Goal: Information Seeking & Learning: Learn about a topic

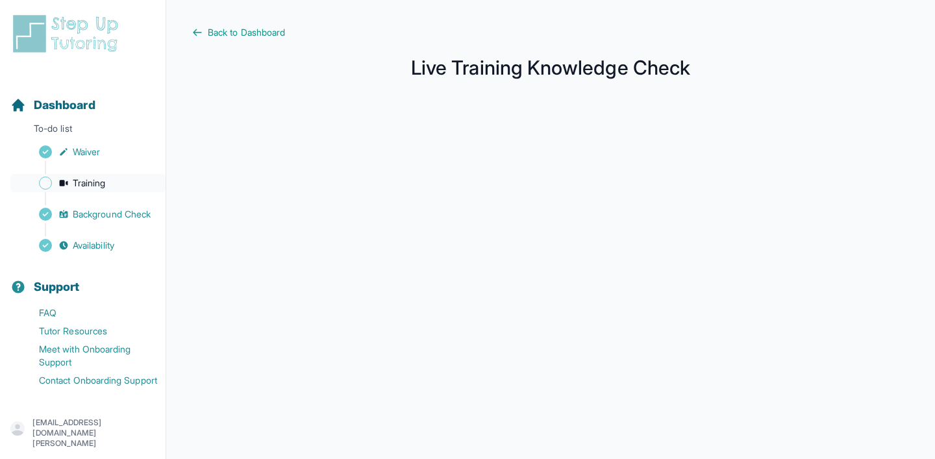
click at [99, 175] on link "Training" at bounding box center [87, 183] width 155 height 18
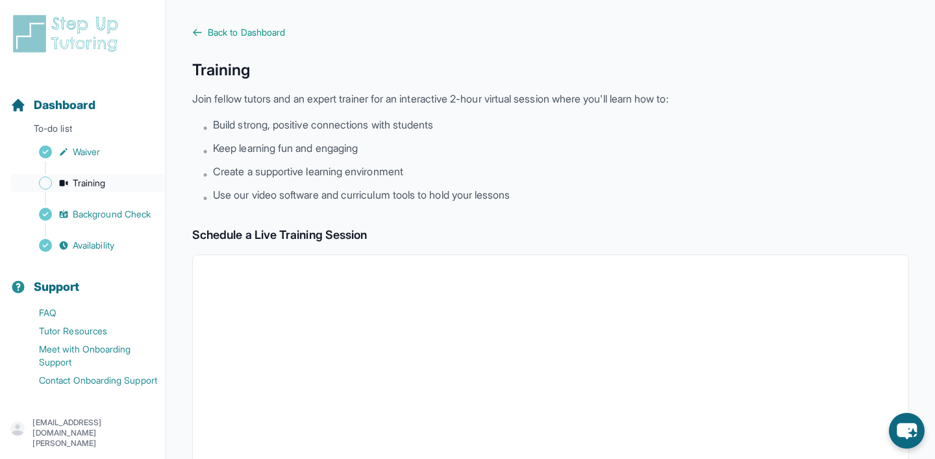
click at [81, 187] on span "Training" at bounding box center [89, 183] width 33 height 13
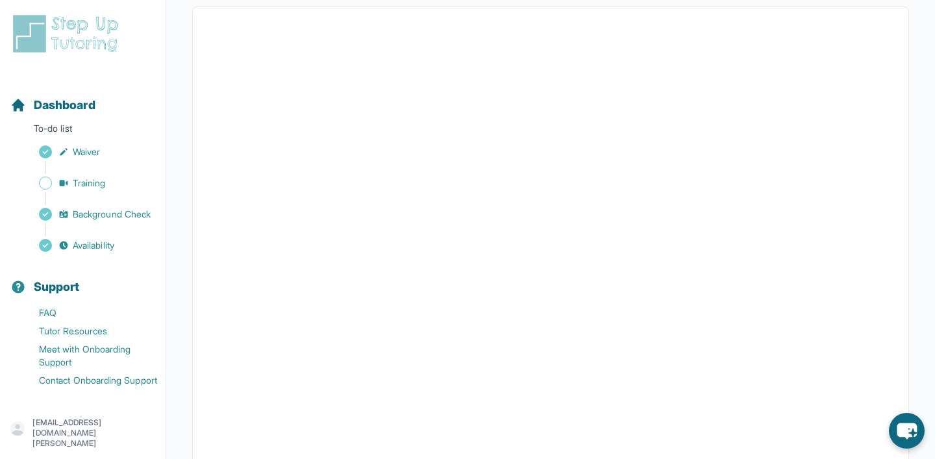
scroll to position [261, 0]
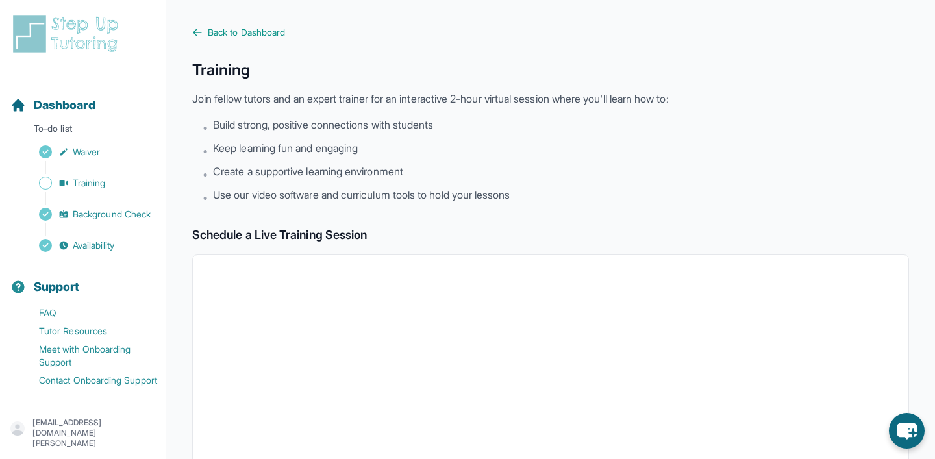
scroll to position [10, 0]
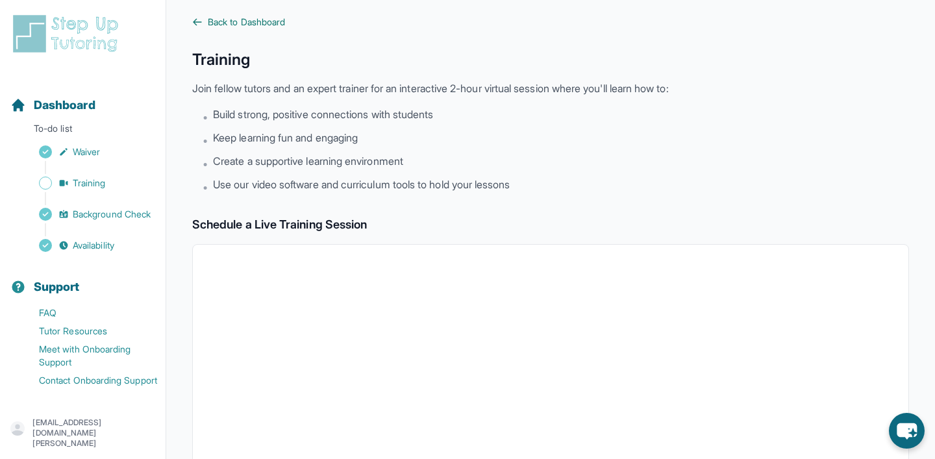
click at [250, 23] on span "Back to Dashboard" at bounding box center [246, 22] width 77 height 13
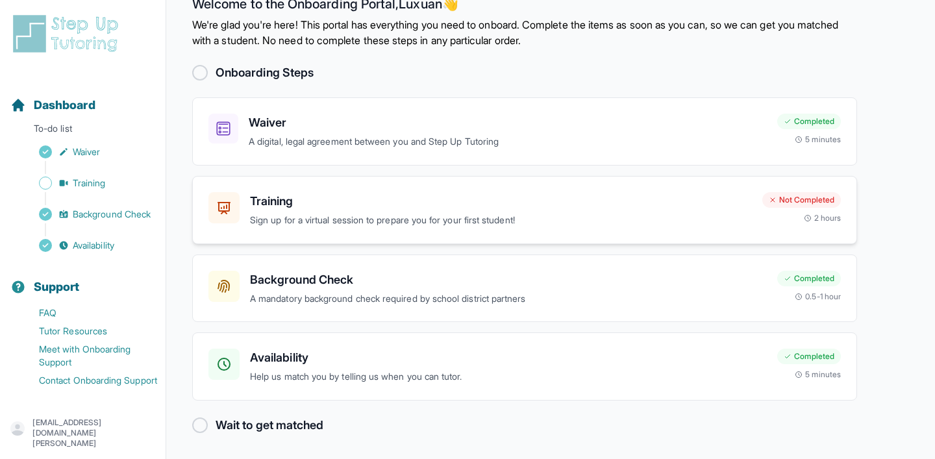
scroll to position [29, 0]
click at [351, 214] on p "Sign up for a virtual session to prepare you for your first student!" at bounding box center [501, 221] width 502 height 15
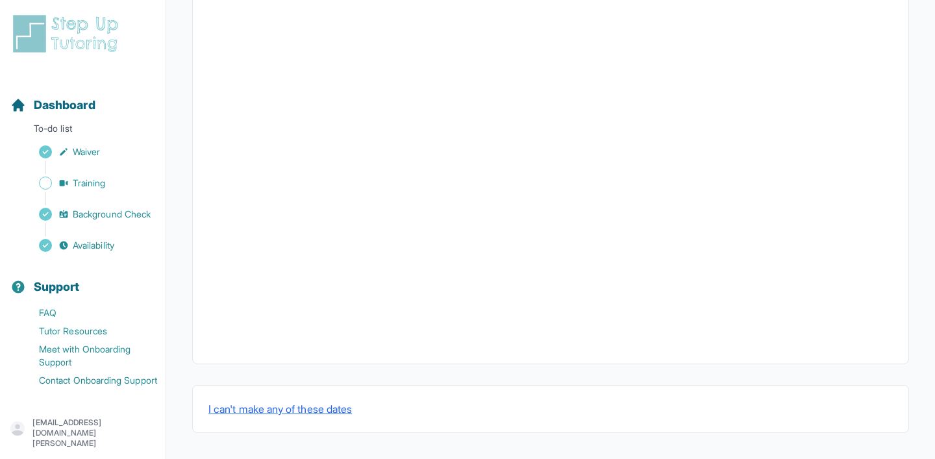
scroll to position [455, 0]
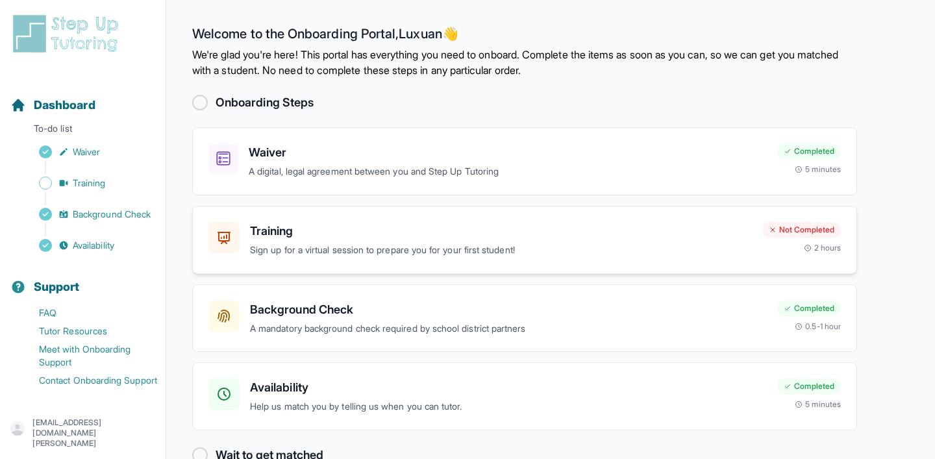
click at [291, 230] on h3 "Training" at bounding box center [501, 231] width 502 height 18
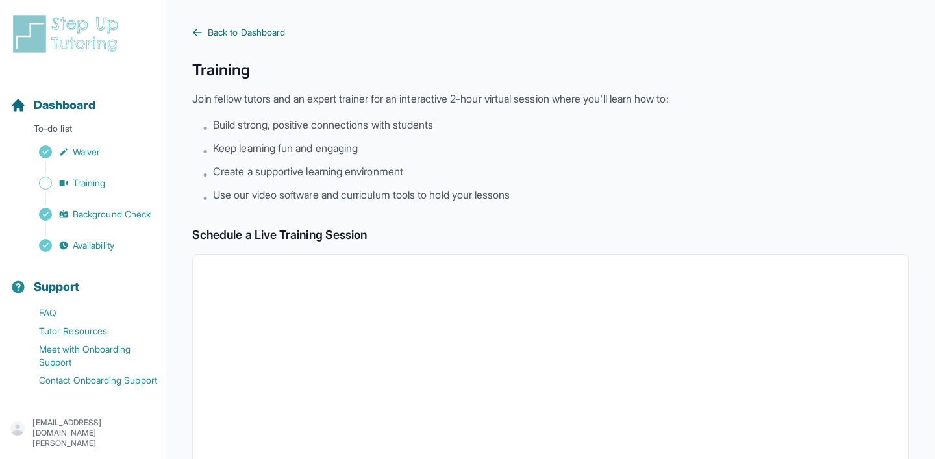
click at [219, 38] on span "Back to Dashboard" at bounding box center [246, 32] width 77 height 13
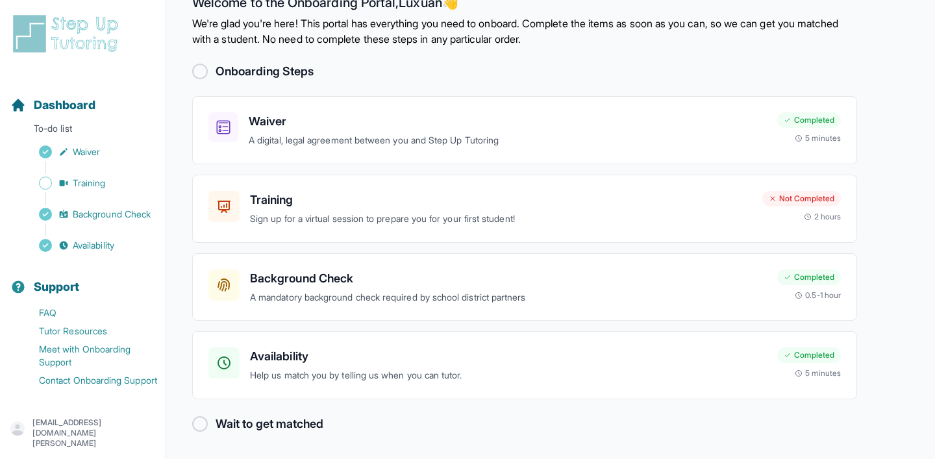
scroll to position [29, 0]
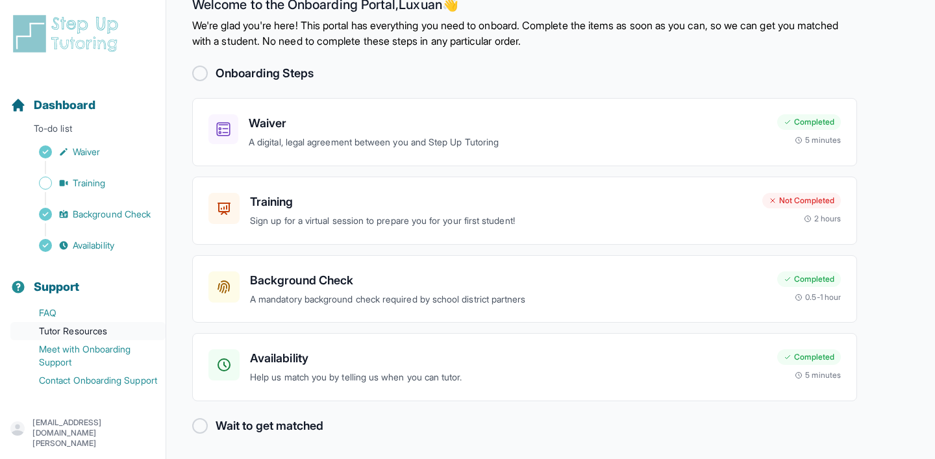
click at [97, 330] on link "Tutor Resources" at bounding box center [87, 331] width 155 height 18
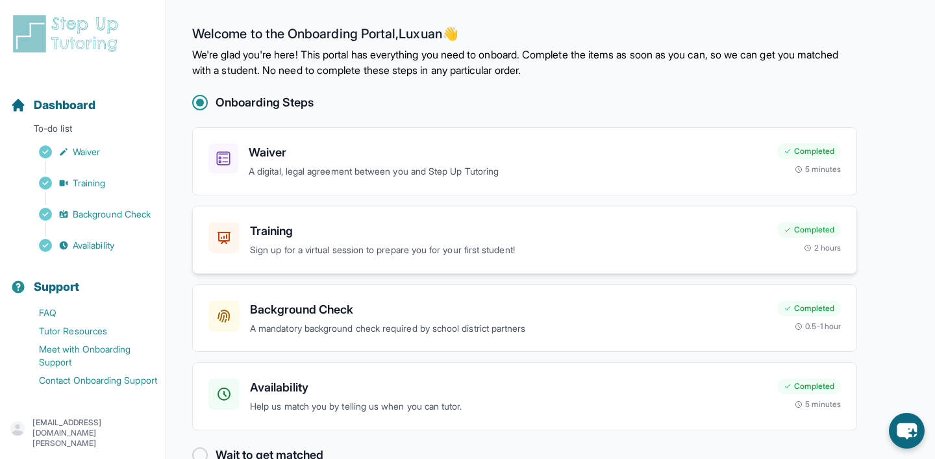
click at [315, 233] on h3 "Training" at bounding box center [508, 231] width 517 height 18
